Goal: Transaction & Acquisition: Purchase product/service

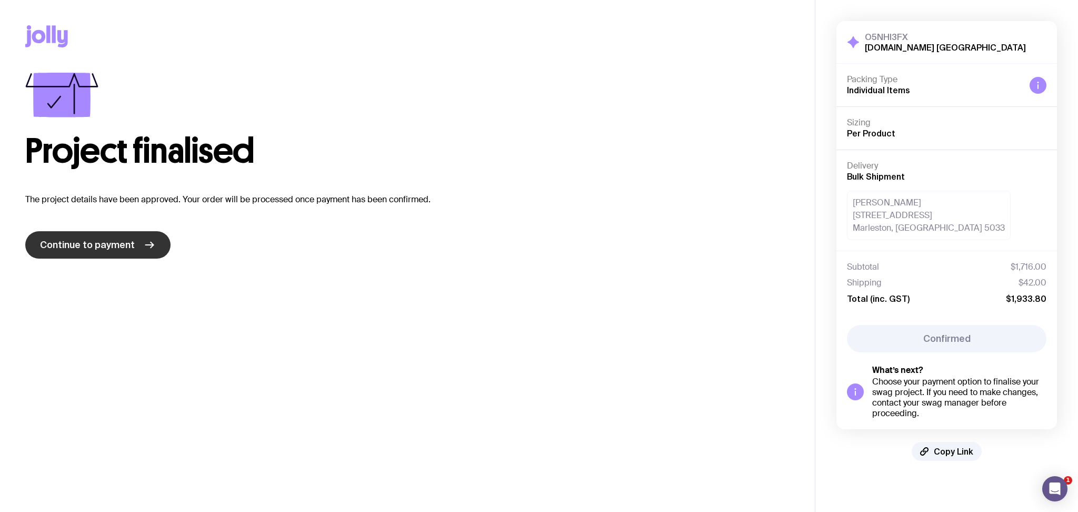
click at [135, 235] on link "Continue to payment" at bounding box center [97, 244] width 145 height 27
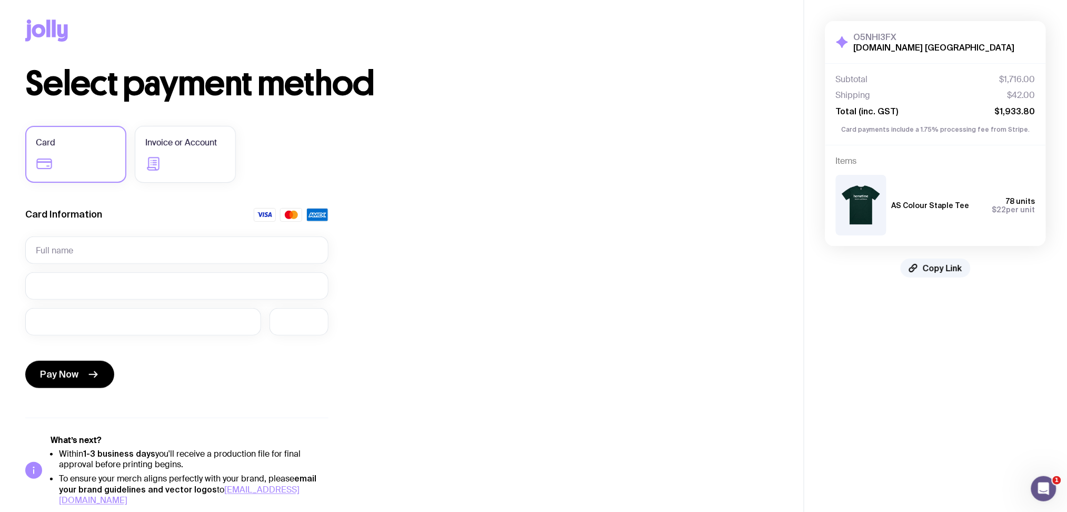
scroll to position [7, 0]
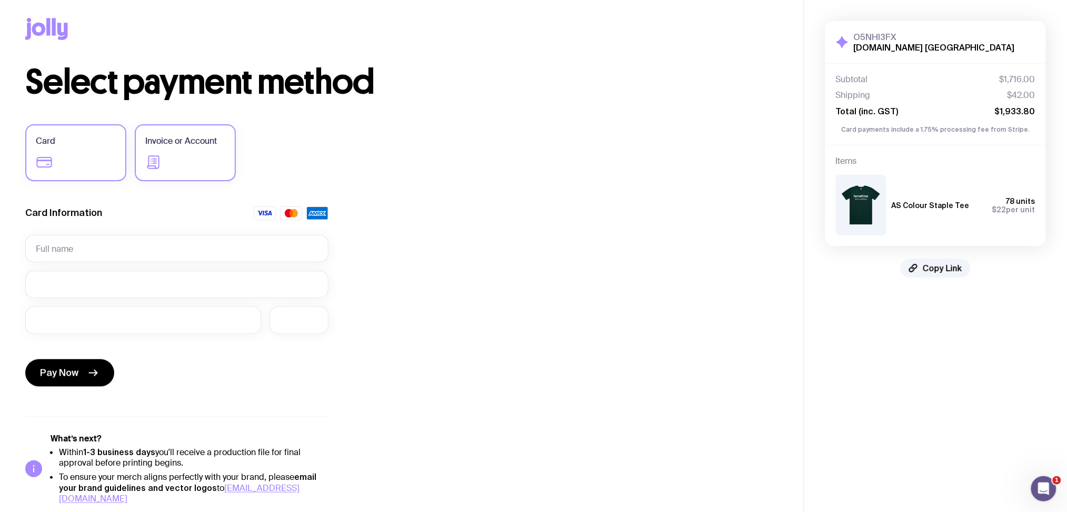
click at [220, 155] on label "Invoice or Account" at bounding box center [185, 152] width 101 height 57
click at [0, 0] on input "Invoice or Account" at bounding box center [0, 0] width 0 height 0
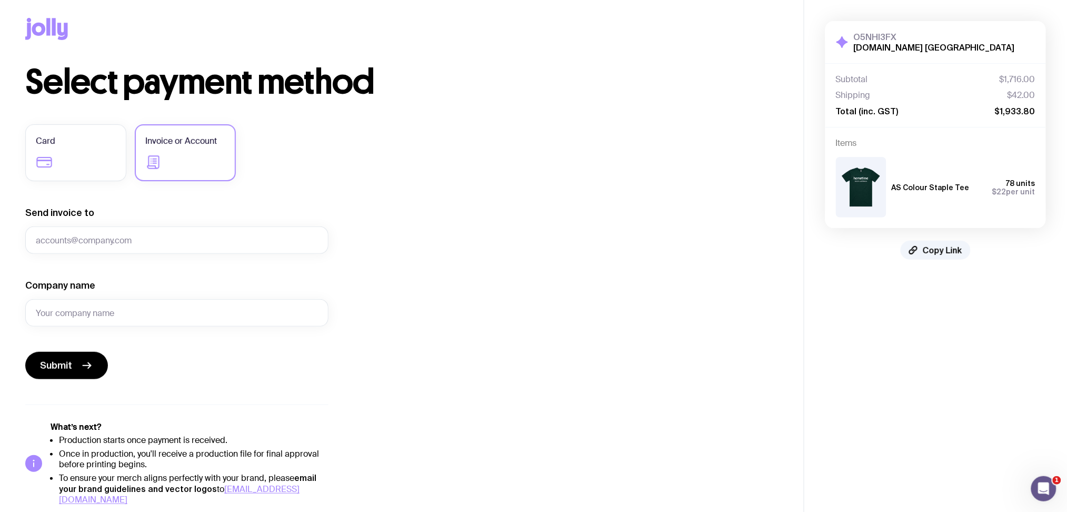
scroll to position [10, 0]
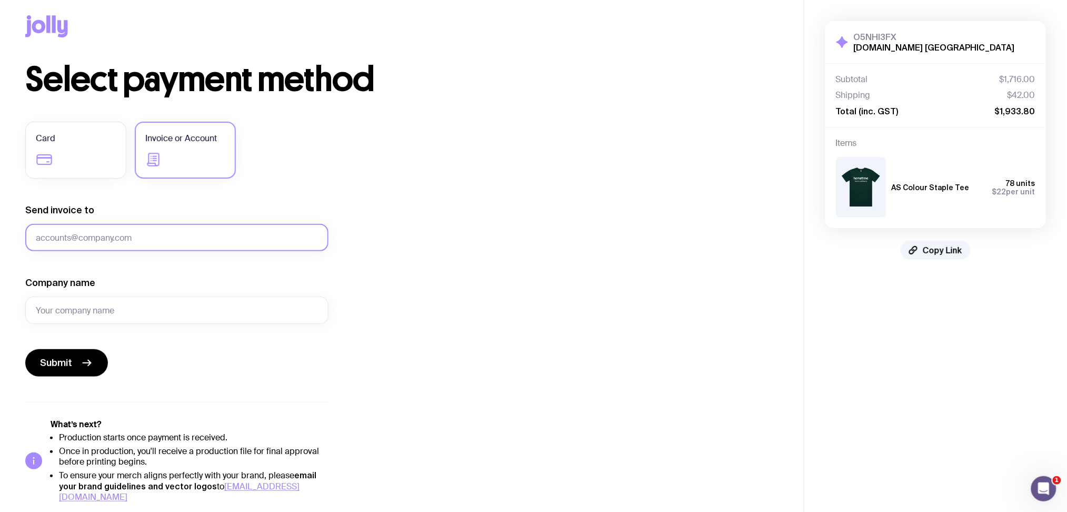
click at [178, 238] on input "Send invoice to" at bounding box center [176, 237] width 303 height 27
click at [135, 239] on input "Send invoice to" at bounding box center [176, 237] width 303 height 27
paste input "[EMAIL_ADDRESS][DOMAIN_NAME]"
type input "[EMAIL_ADDRESS][DOMAIN_NAME]"
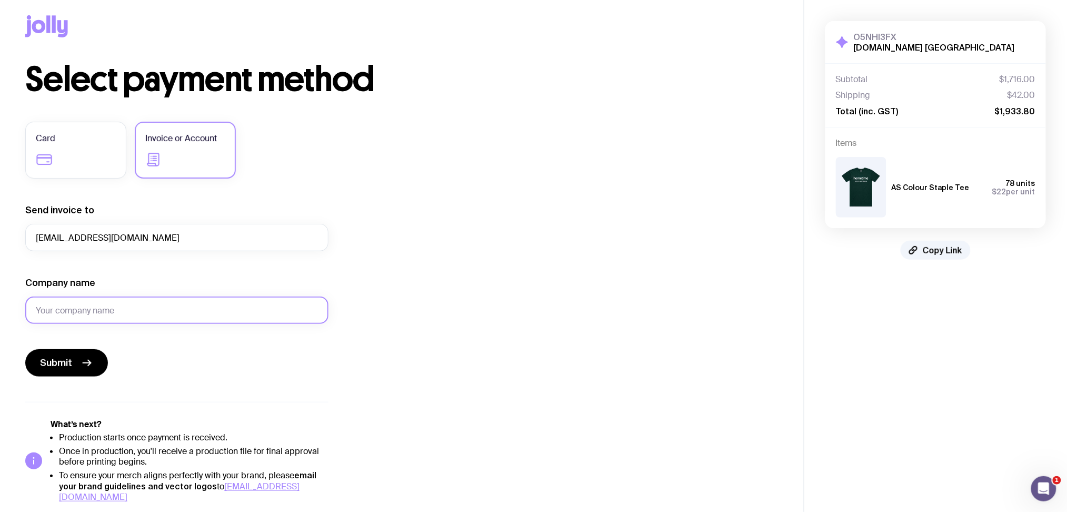
click at [123, 303] on input "Company name" at bounding box center [176, 309] width 303 height 27
type input "Hometime [GEOGRAPHIC_DATA]"
click at [86, 352] on button "Submit" at bounding box center [66, 362] width 83 height 27
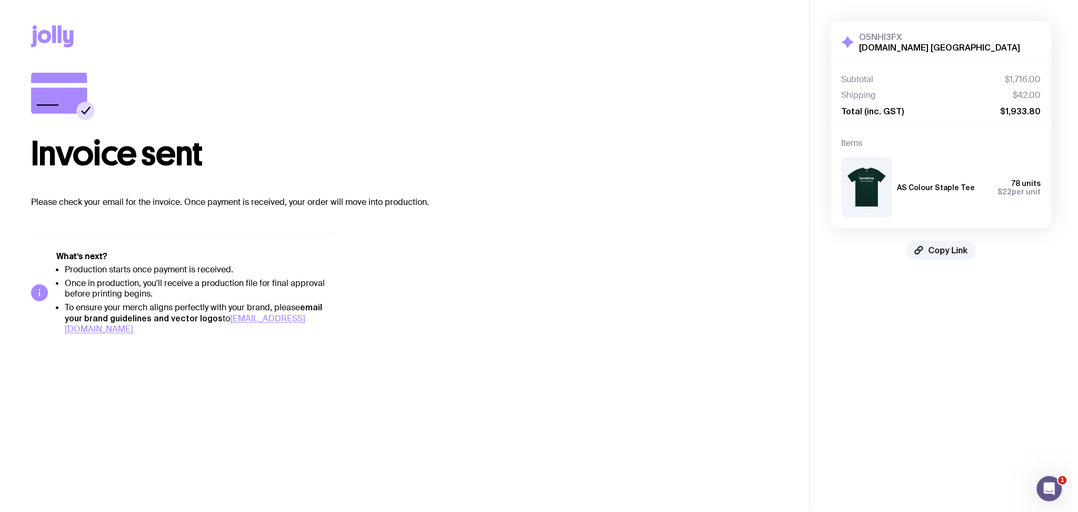
scroll to position [0, 0]
